Goal: Find specific page/section: Find specific page/section

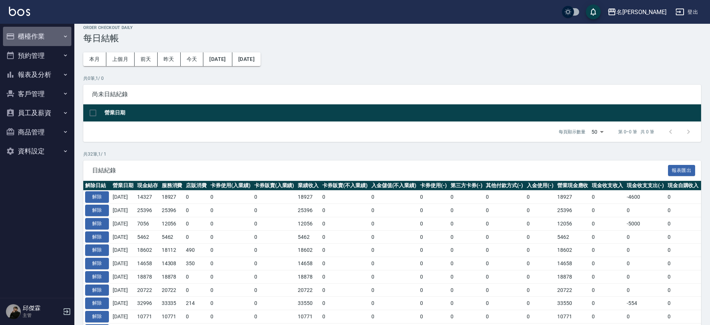
scroll to position [6, 0]
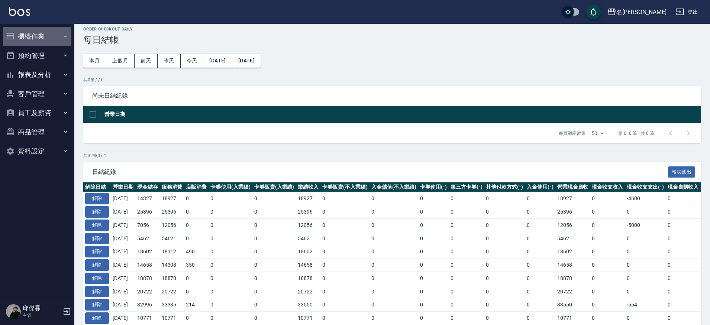
click at [46, 32] on button "櫃檯作業" at bounding box center [37, 36] width 68 height 19
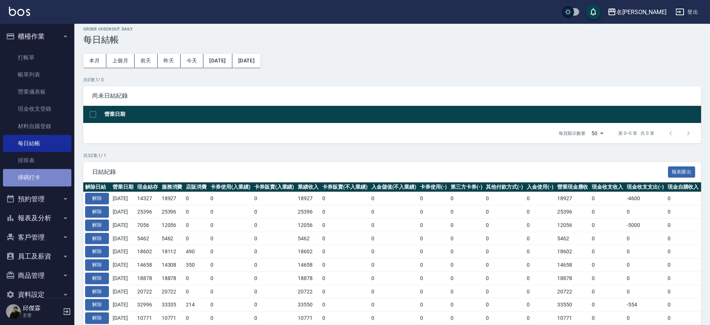
click at [41, 173] on link "掃碼打卡" at bounding box center [37, 177] width 68 height 17
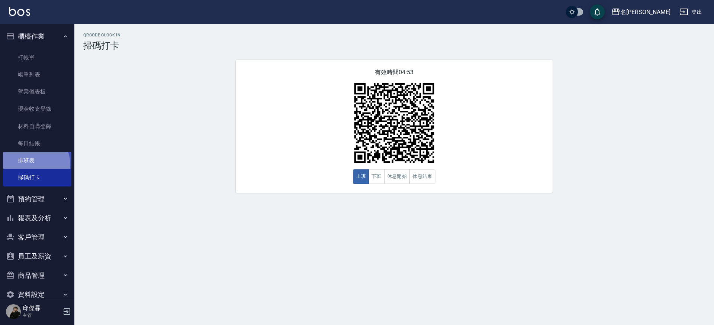
click at [28, 164] on link "排班表" at bounding box center [37, 160] width 68 height 17
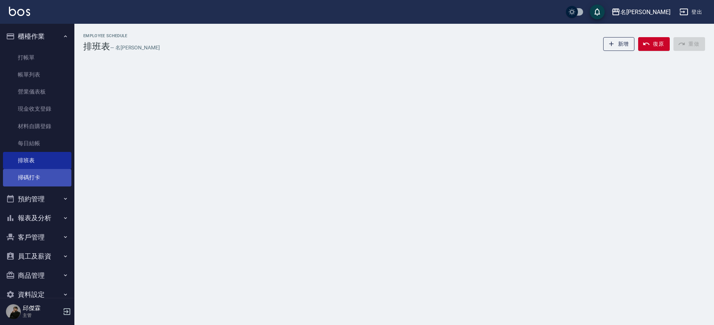
click at [34, 176] on link "掃碼打卡" at bounding box center [37, 177] width 68 height 17
